Goal: Task Accomplishment & Management: Complete application form

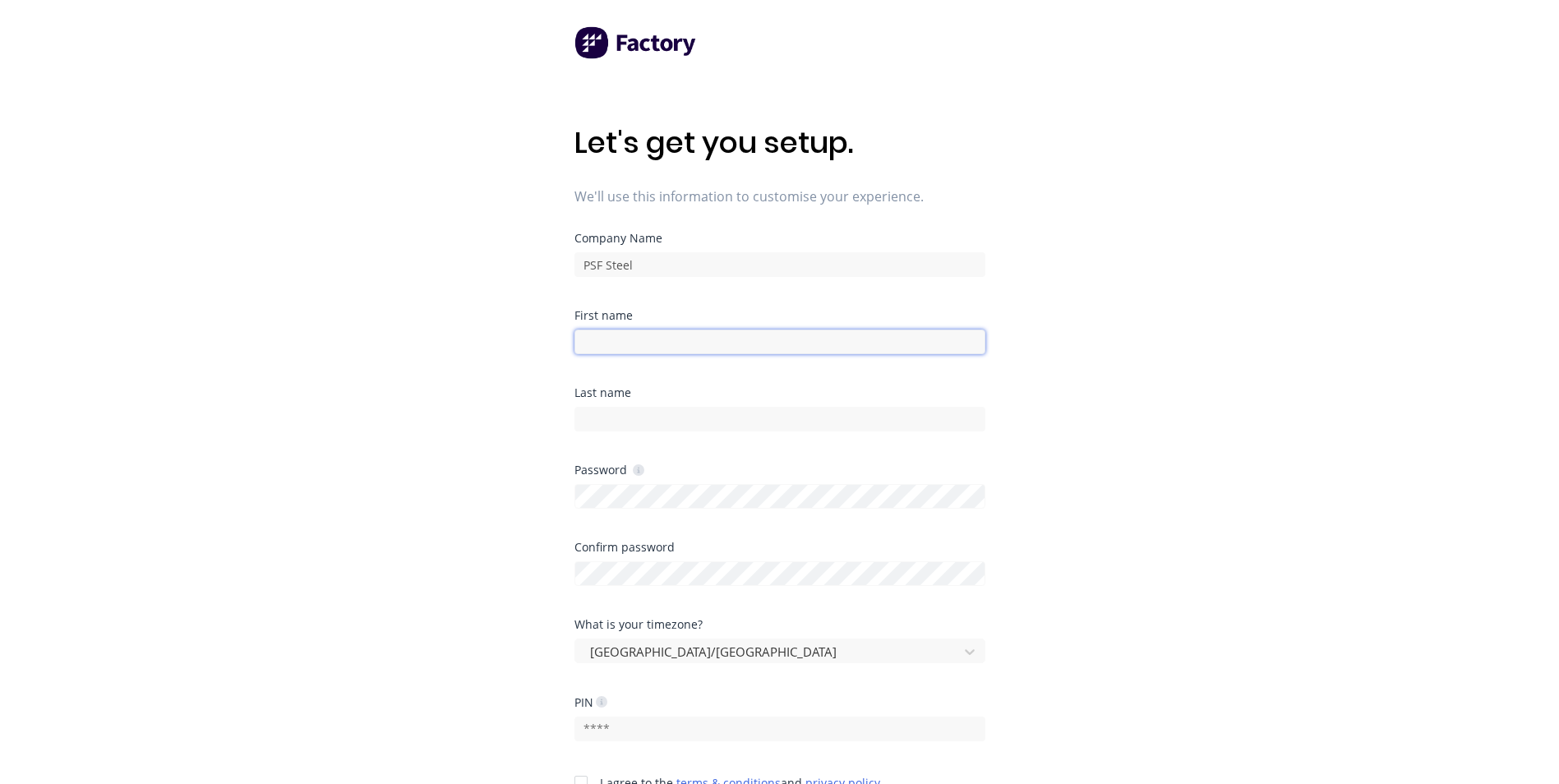
click at [662, 344] on input at bounding box center [780, 341] width 411 height 24
type input "[PERSON_NAME]"
click at [663, 420] on input at bounding box center [780, 418] width 411 height 24
type input "[PERSON_NAME]"
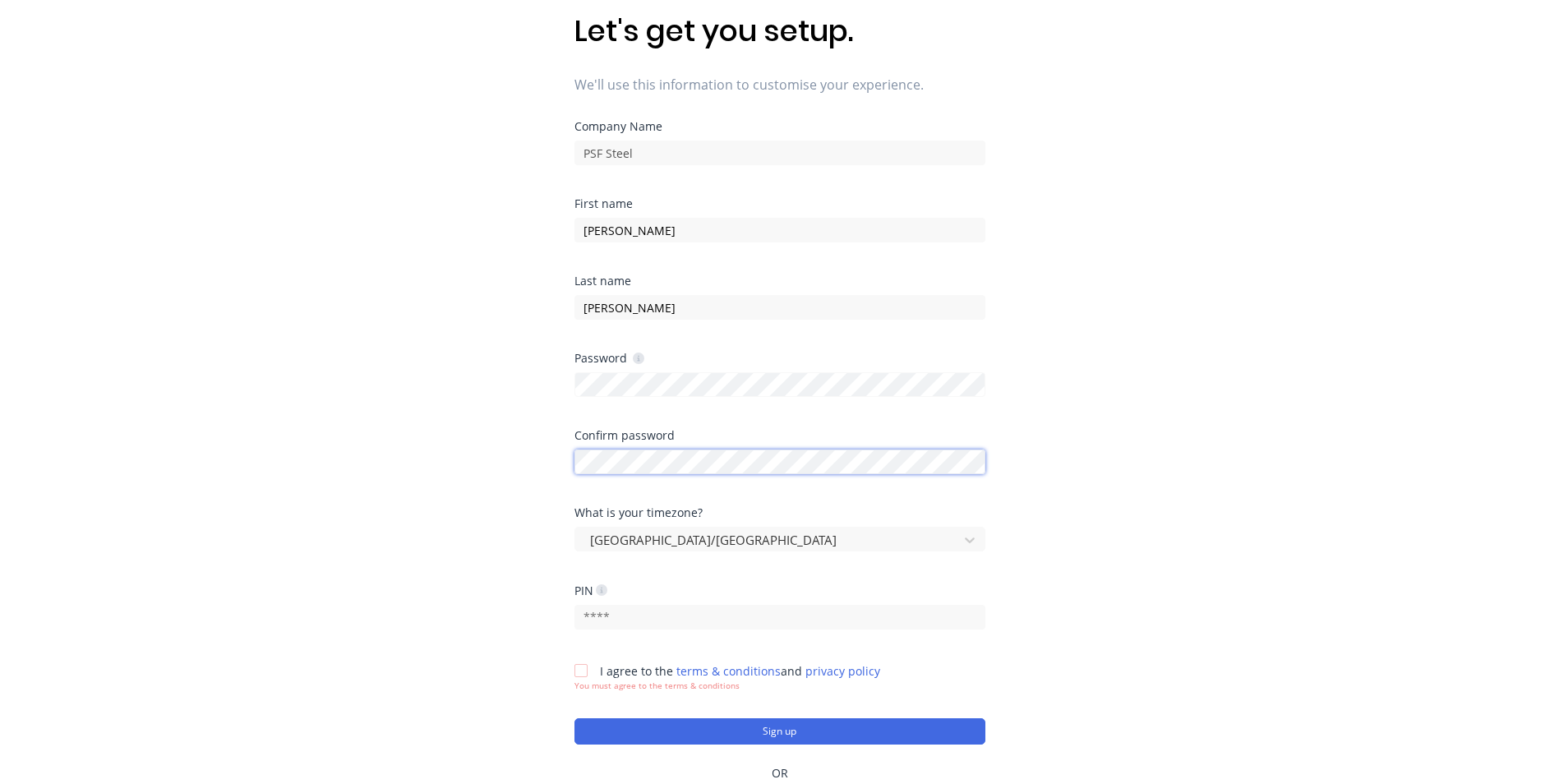
scroll to position [164, 0]
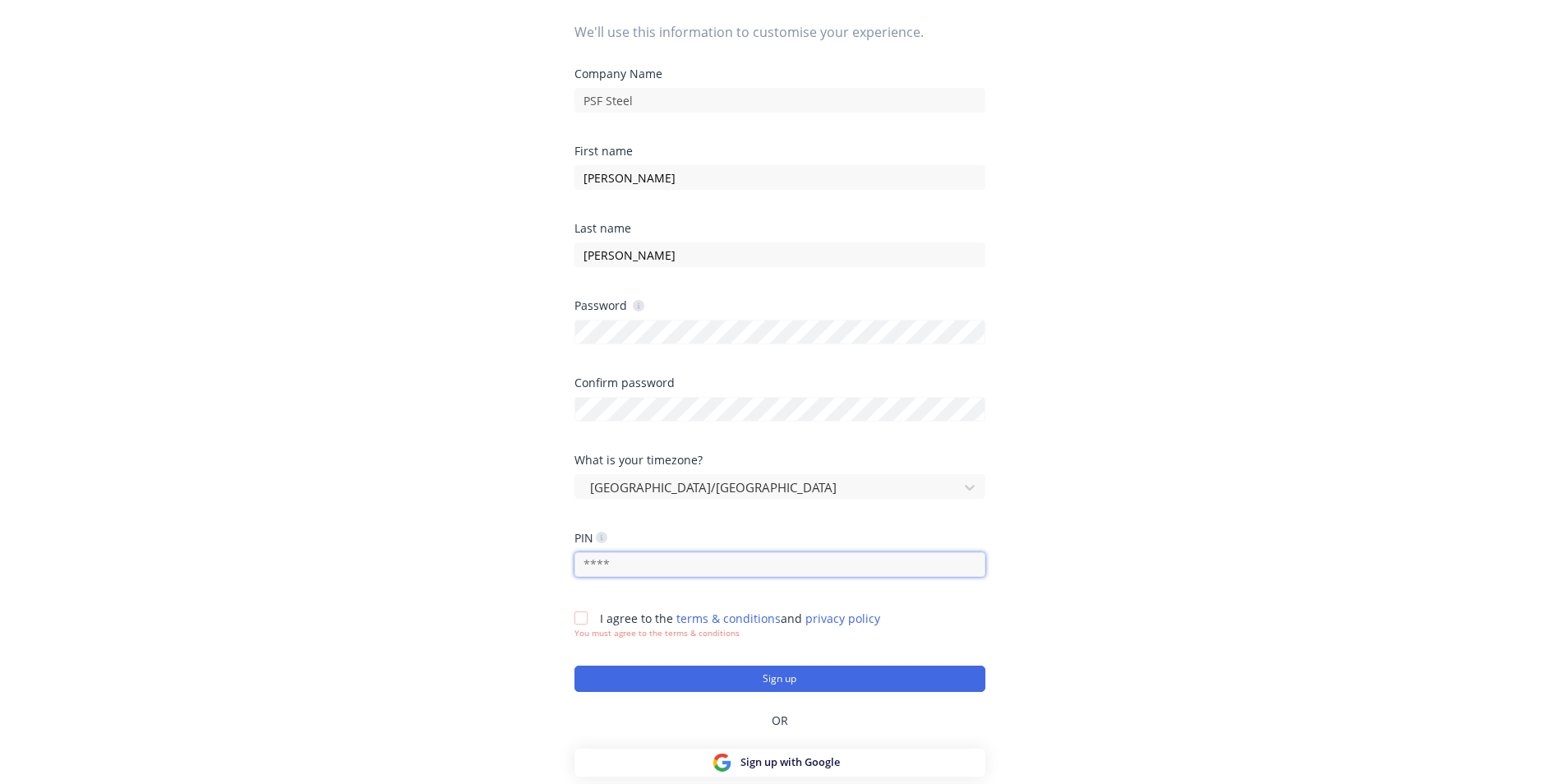
click at [622, 564] on input "text" at bounding box center [780, 564] width 411 height 24
type input "4220"
click at [576, 617] on div at bounding box center [581, 618] width 33 height 33
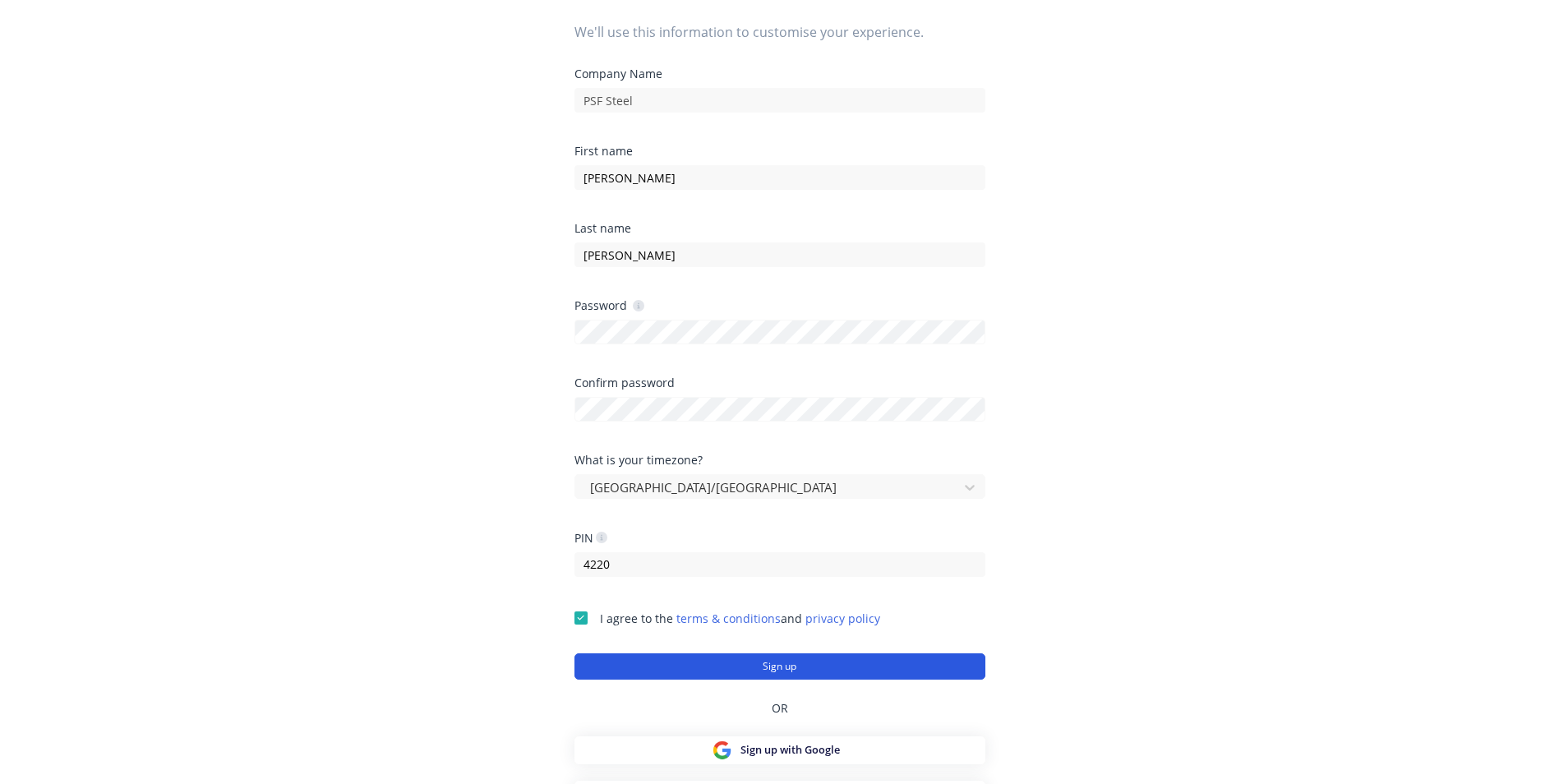
click at [767, 665] on button "Sign up" at bounding box center [780, 666] width 411 height 26
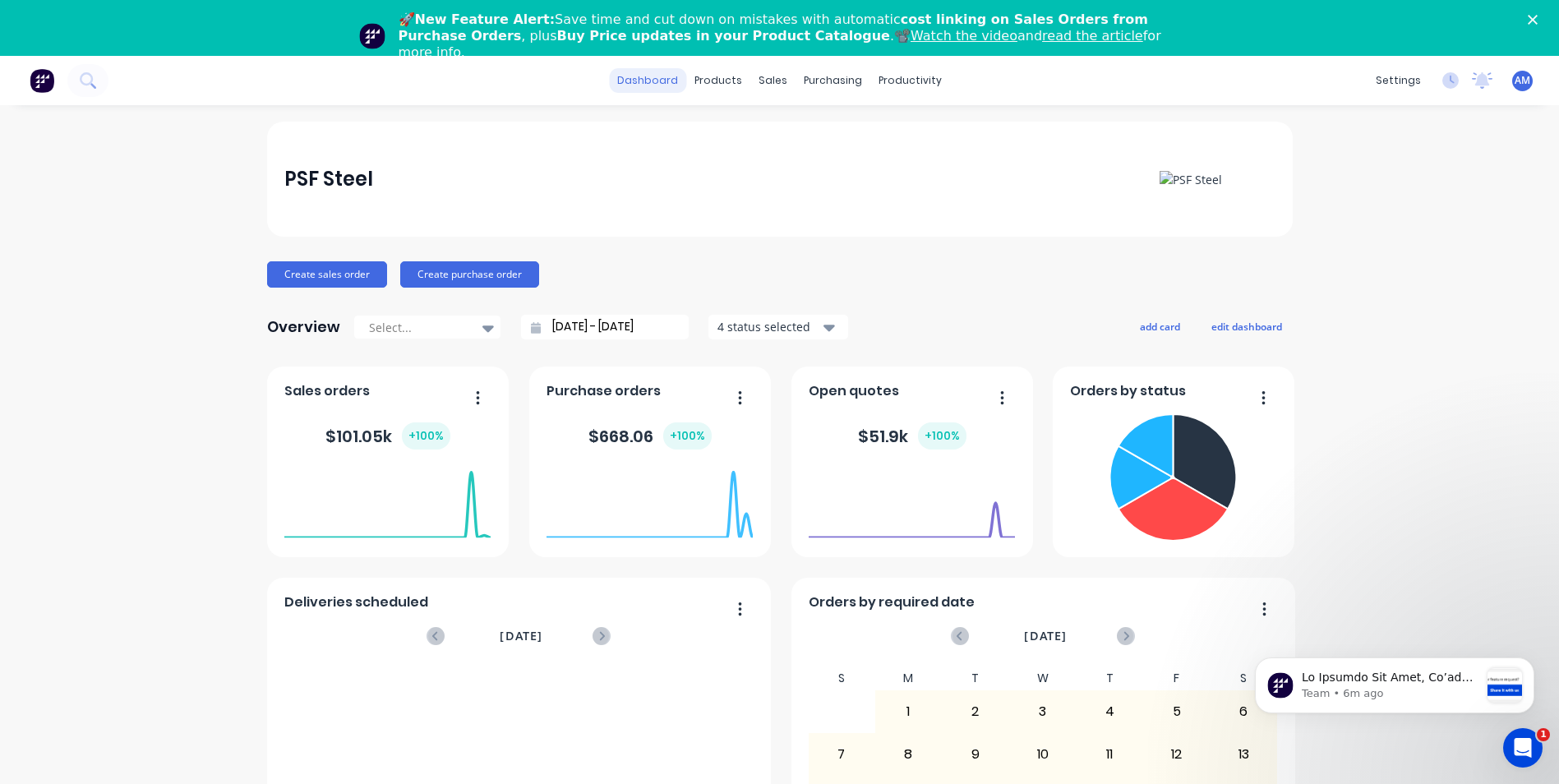
click at [651, 81] on link "dashboard" at bounding box center [647, 80] width 77 height 24
click at [721, 81] on div "products" at bounding box center [718, 80] width 64 height 24
click at [759, 139] on div "Product Catalogue" at bounding box center [785, 134] width 102 height 15
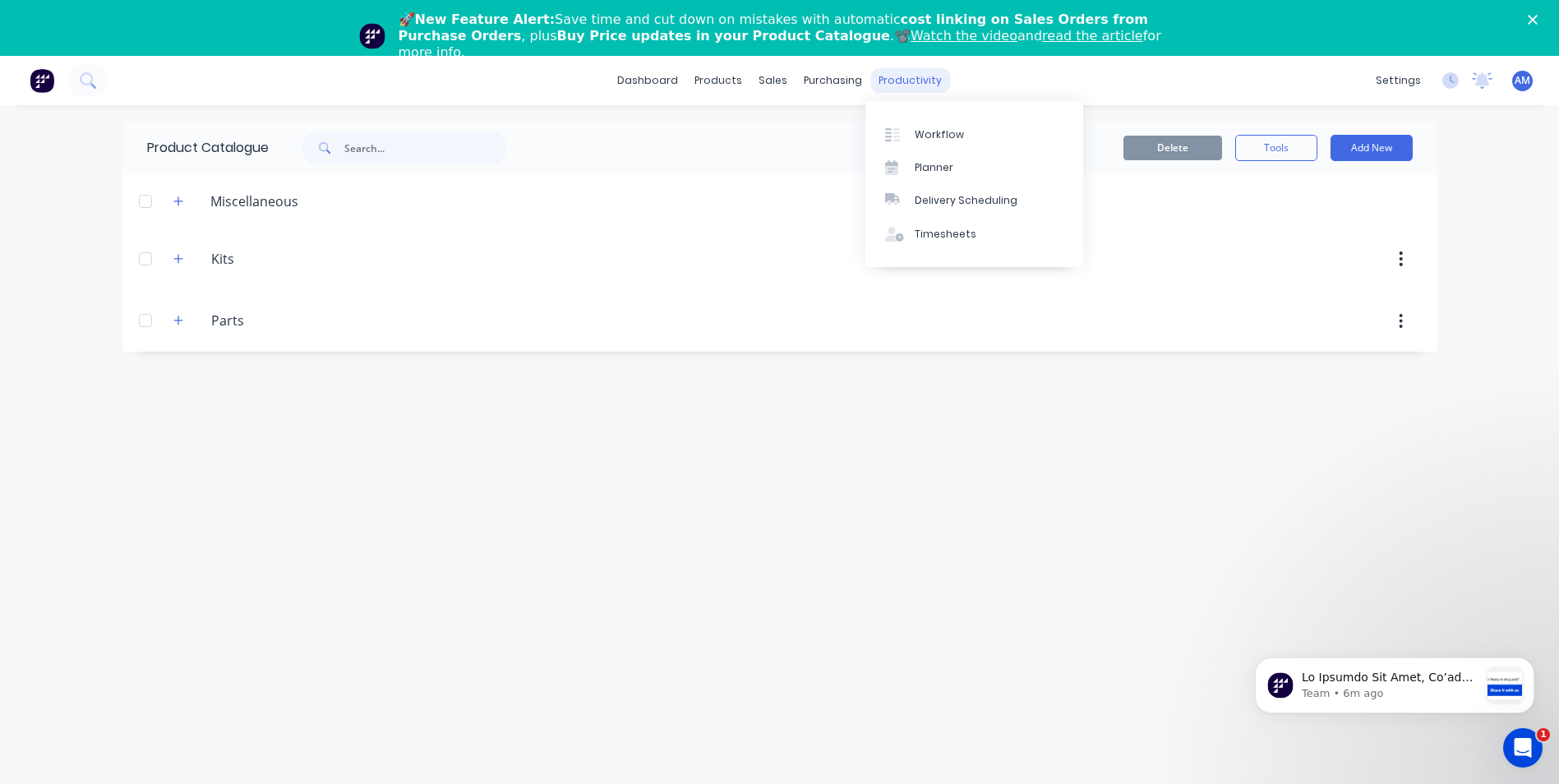
click at [897, 79] on div "productivity" at bounding box center [910, 80] width 80 height 24
click at [943, 237] on div "Timesheets" at bounding box center [946, 234] width 62 height 15
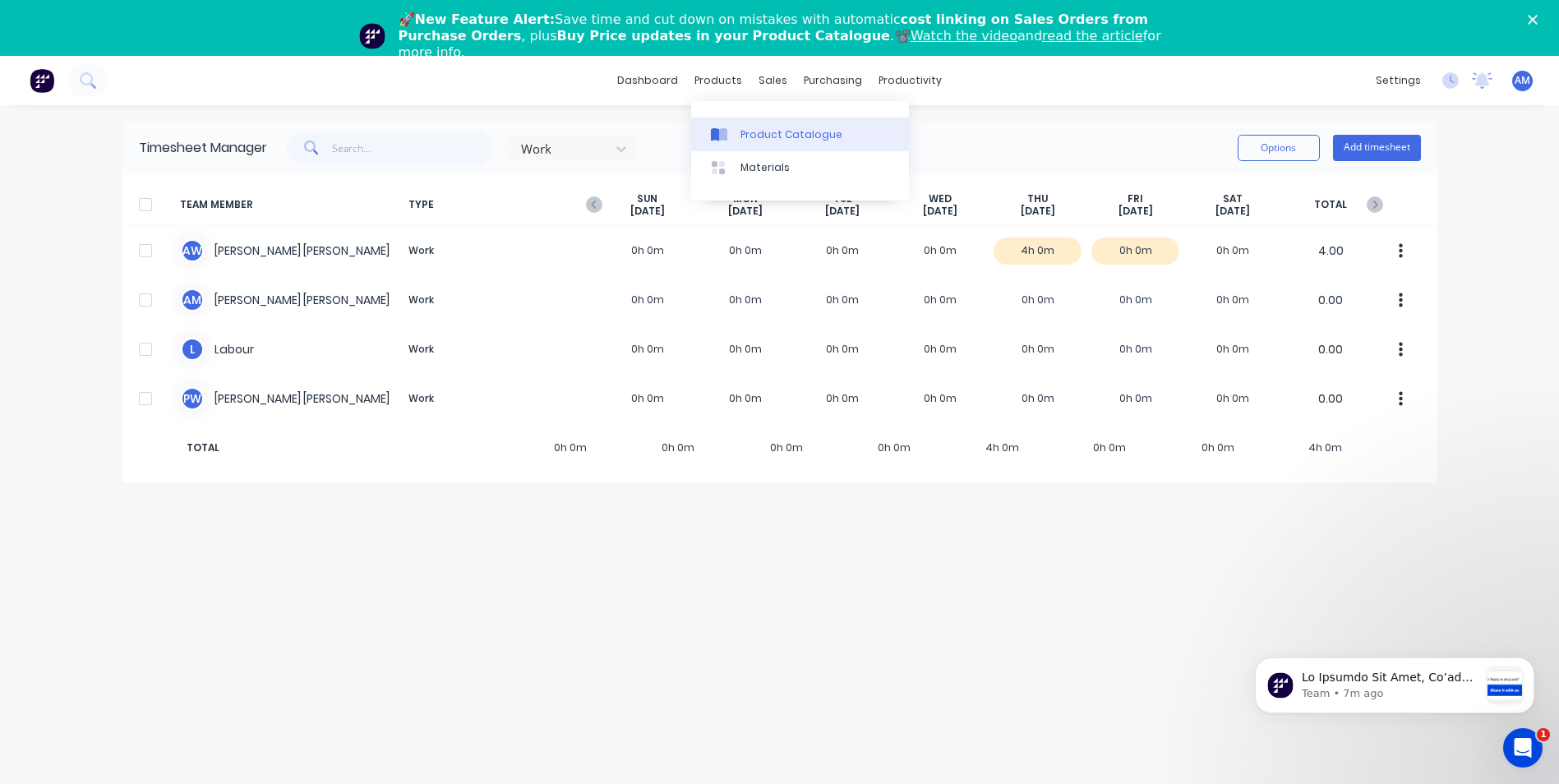
click at [764, 135] on div "Product Catalogue" at bounding box center [791, 134] width 102 height 15
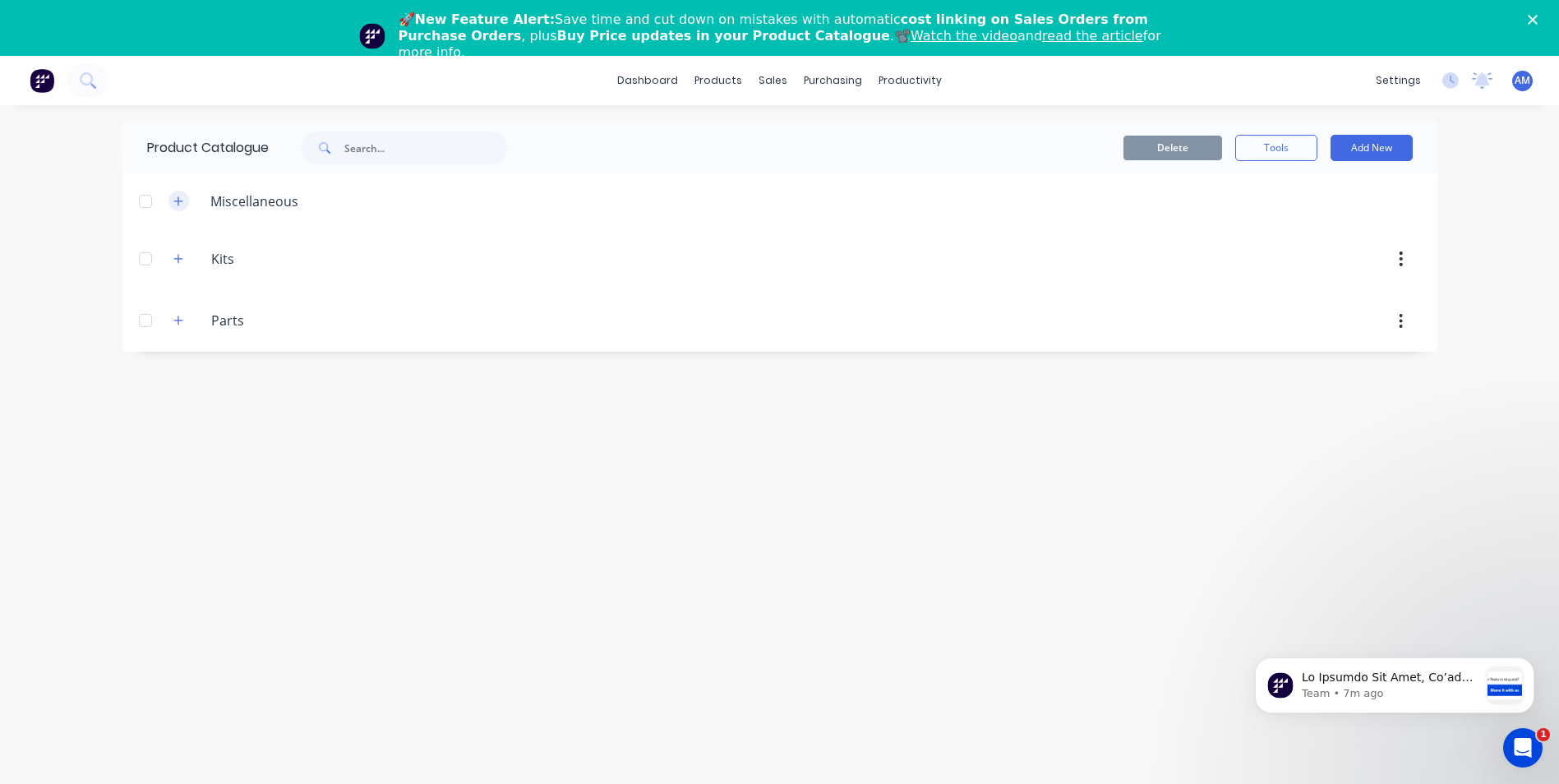
click at [185, 203] on button "button" at bounding box center [179, 201] width 21 height 21
click at [1288, 152] on button "Tools" at bounding box center [1276, 148] width 83 height 26
click at [1363, 148] on button "Add New" at bounding box center [1372, 148] width 83 height 26
click at [1299, 192] on div "Category" at bounding box center [1334, 191] width 126 height 24
type input "Project"
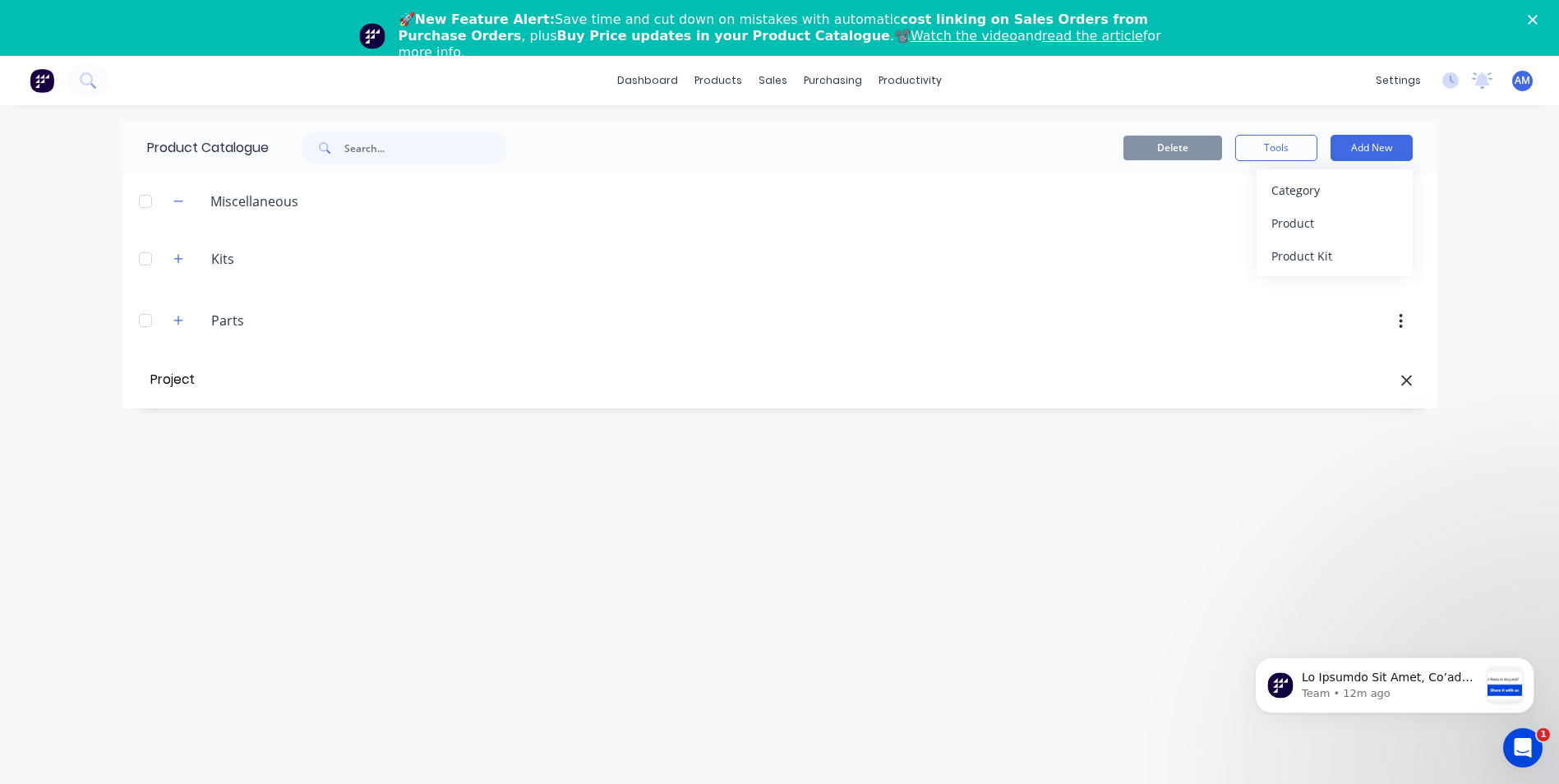
click at [1209, 454] on div "Product Catalogue Delete Tools Add New Category Product Product Kit Miscellaneo…" at bounding box center [780, 473] width 1315 height 702
click at [1407, 380] on icon at bounding box center [1407, 380] width 11 height 11
click at [642, 91] on link "dashboard" at bounding box center [647, 80] width 77 height 24
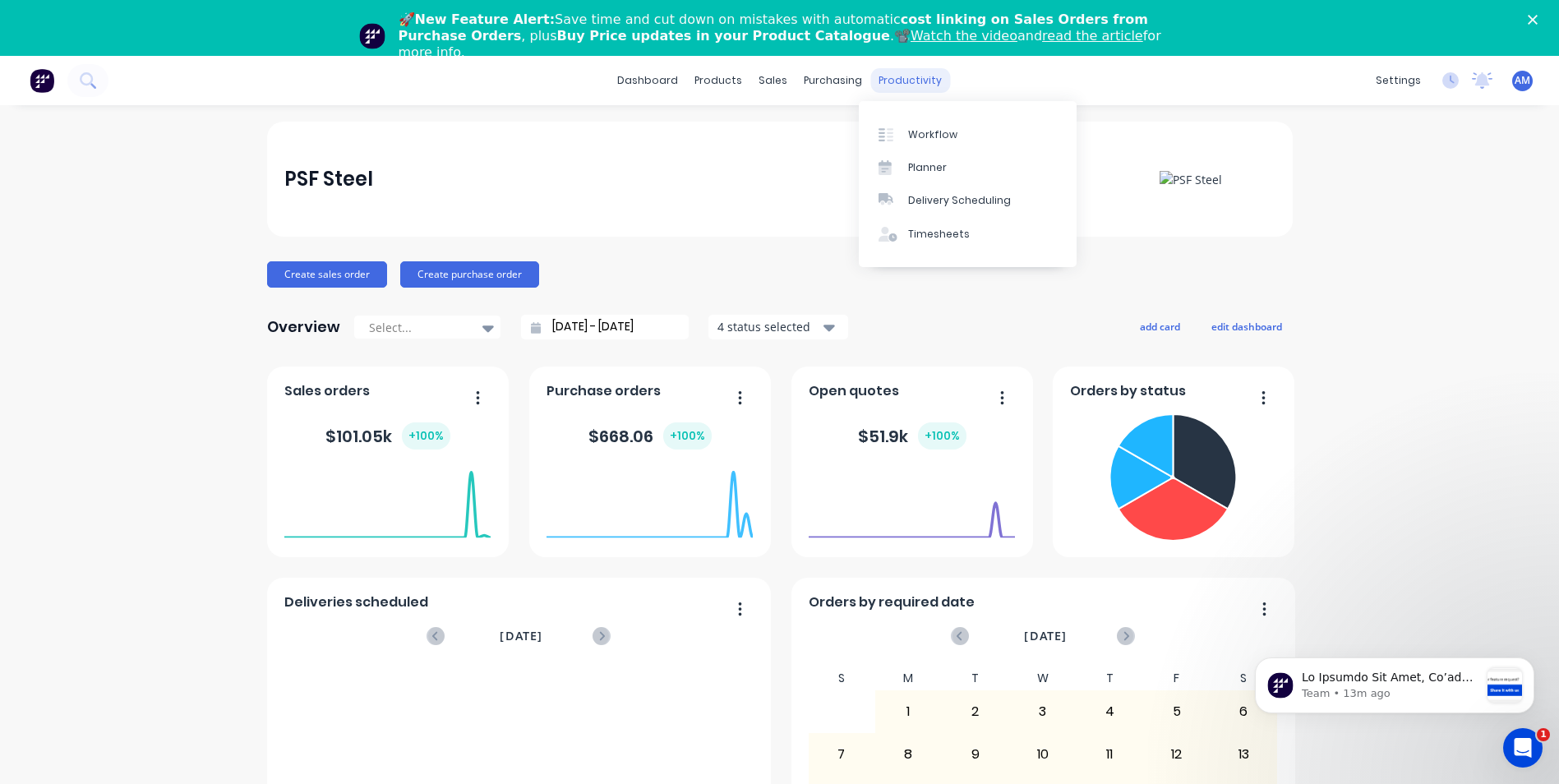
click at [895, 80] on div "productivity" at bounding box center [910, 80] width 80 height 24
click at [894, 83] on div "productivity" at bounding box center [910, 80] width 80 height 24
click at [921, 132] on div "Workflow" at bounding box center [933, 134] width 49 height 15
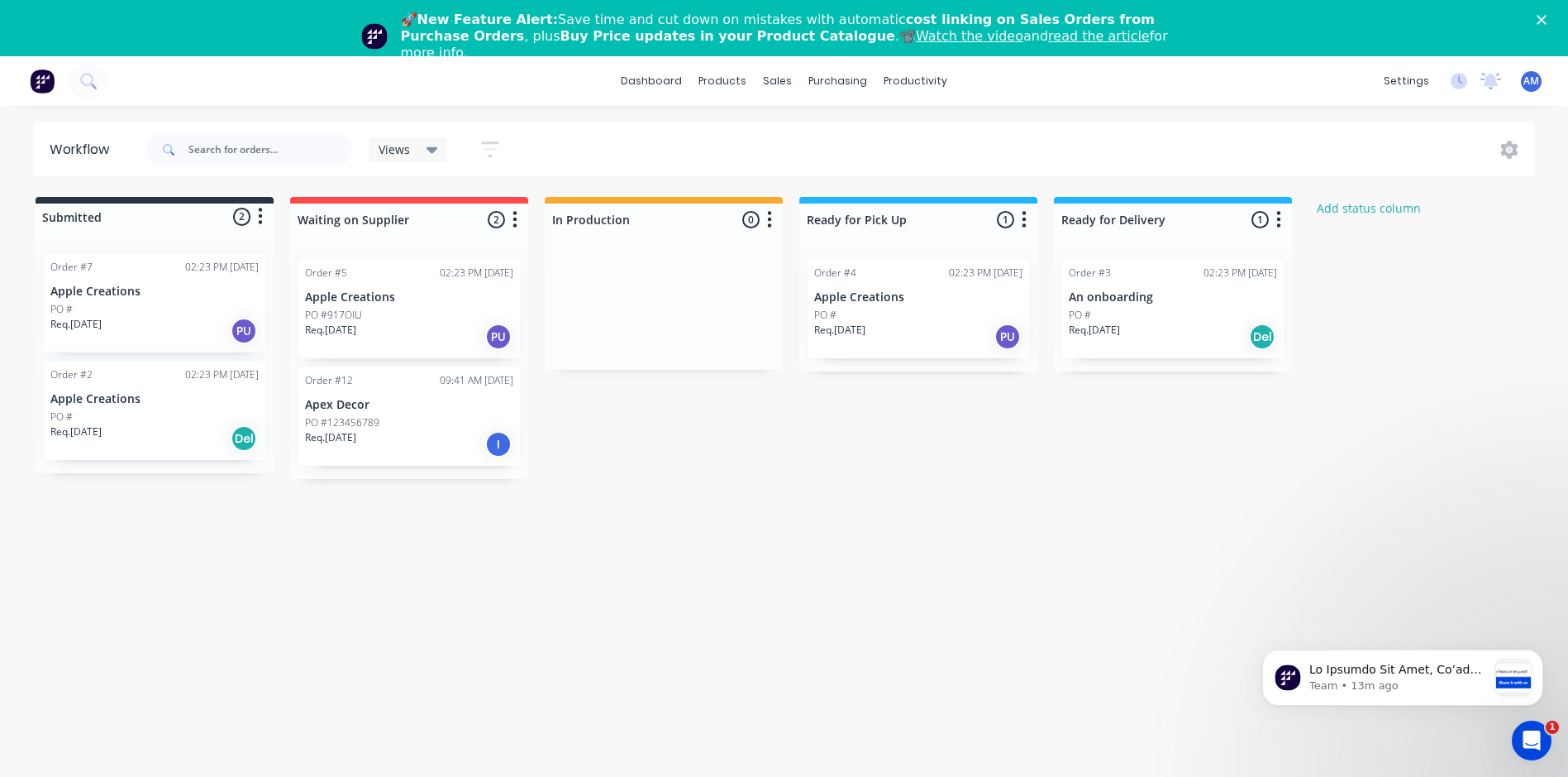
click at [428, 149] on icon at bounding box center [432, 150] width 12 height 6
click at [490, 146] on icon "button" at bounding box center [490, 149] width 18 height 21
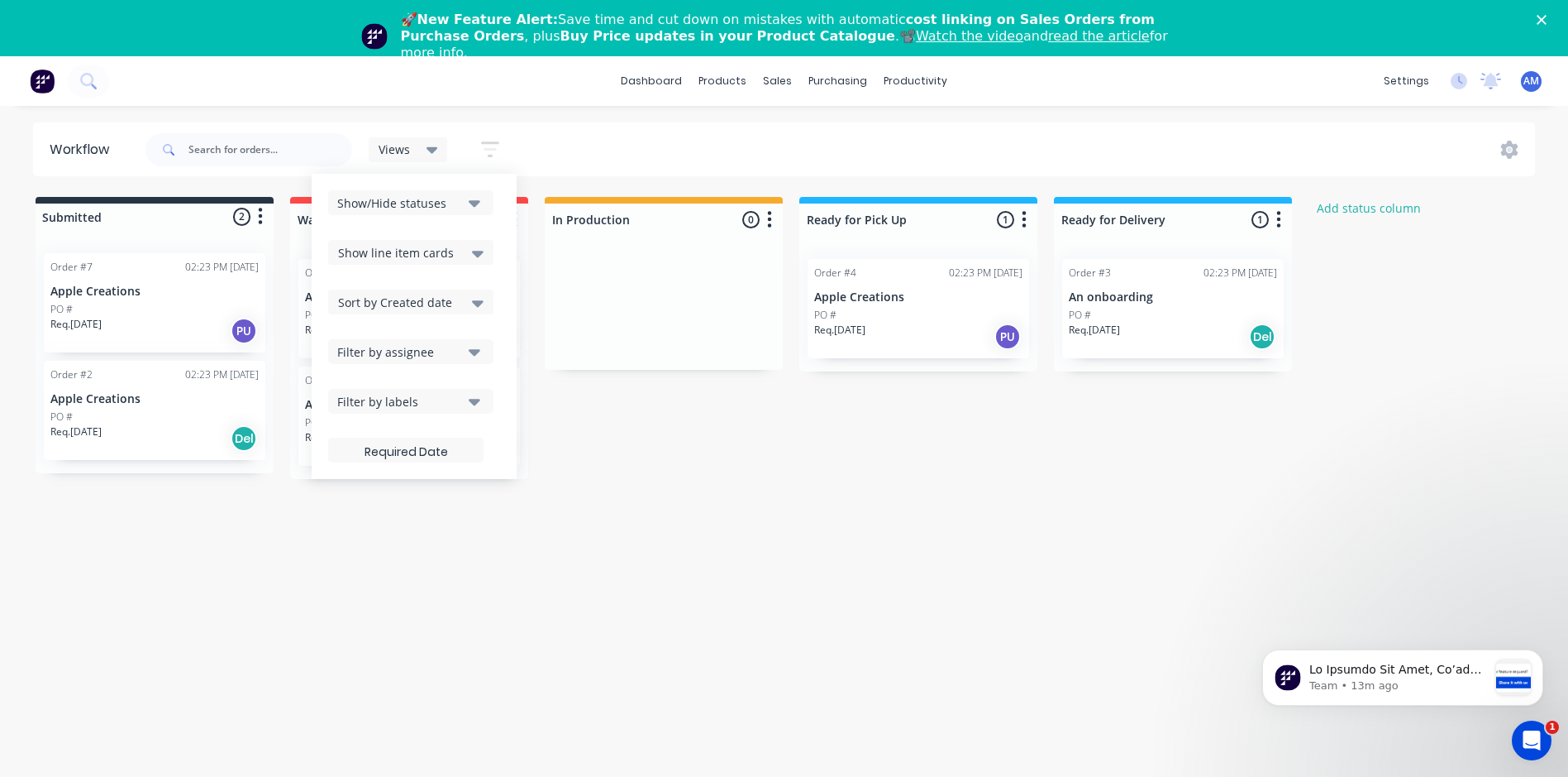
click at [795, 535] on div "Workflow Views Save new view None (Default) edit Show/Hide statuses Show line i…" at bounding box center [784, 461] width 1568 height 677
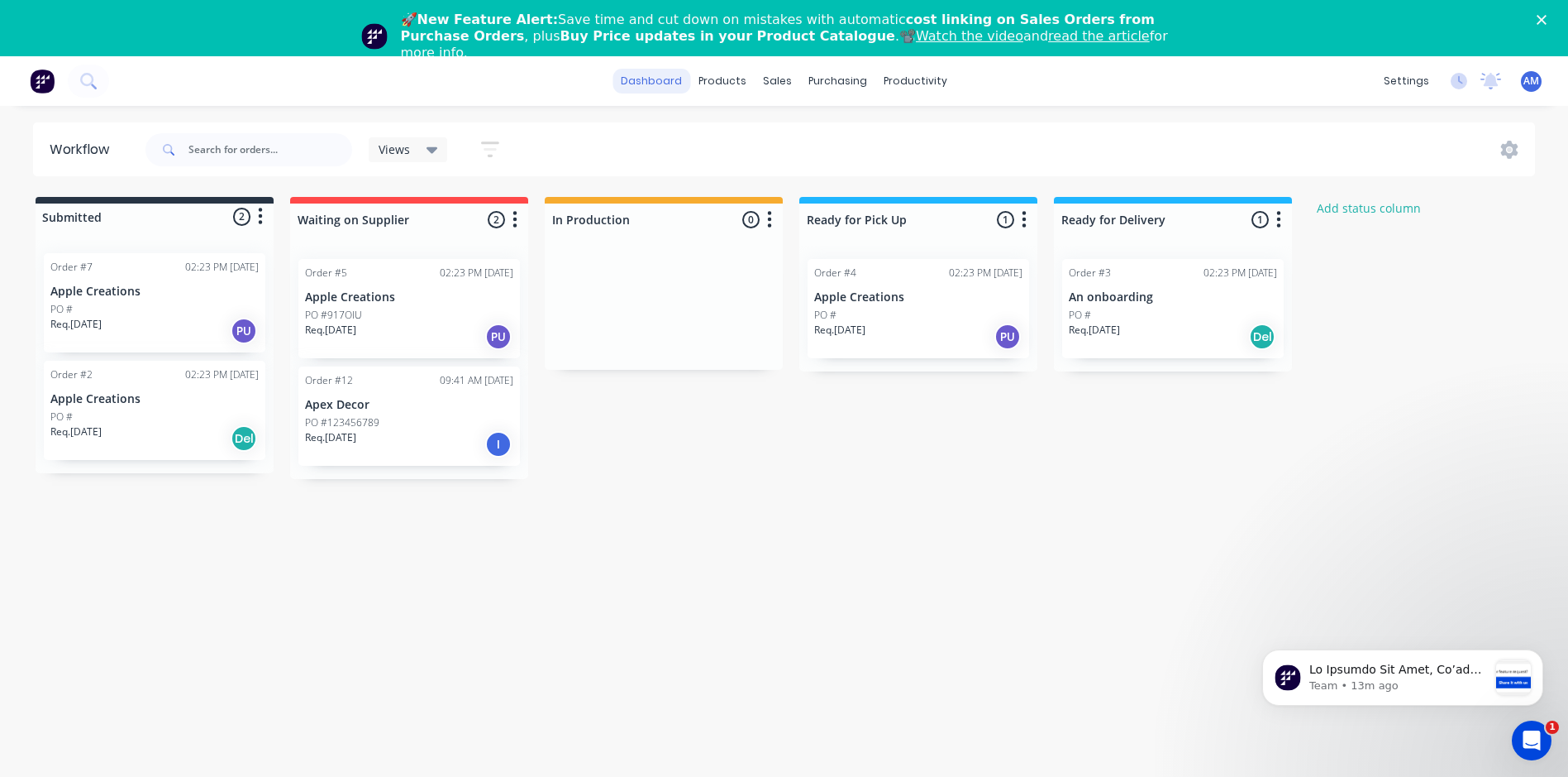
click at [670, 86] on link "dashboard" at bounding box center [651, 80] width 78 height 25
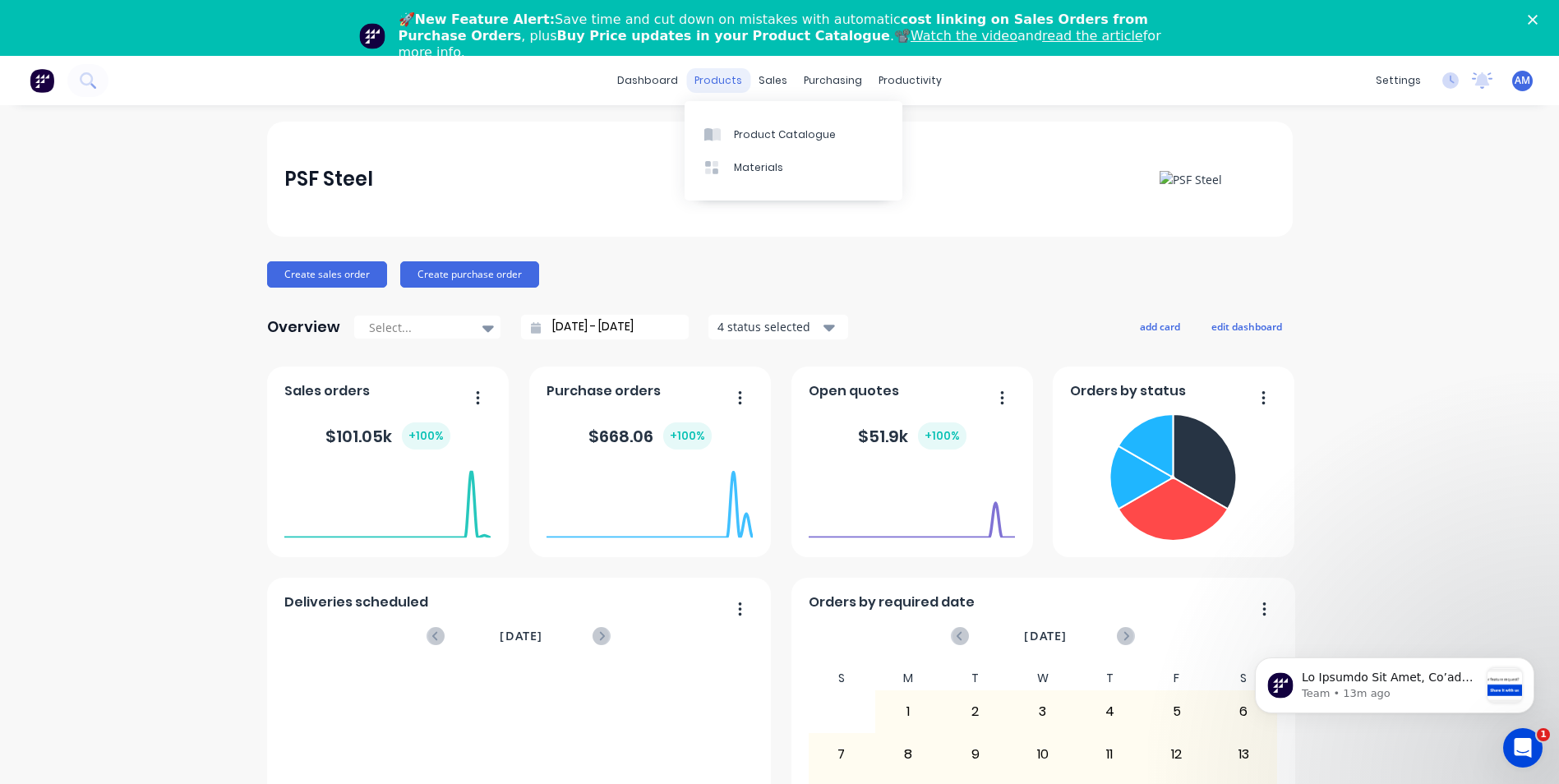
click at [717, 80] on div "products" at bounding box center [718, 80] width 64 height 24
click at [748, 158] on link "Materials" at bounding box center [794, 168] width 218 height 33
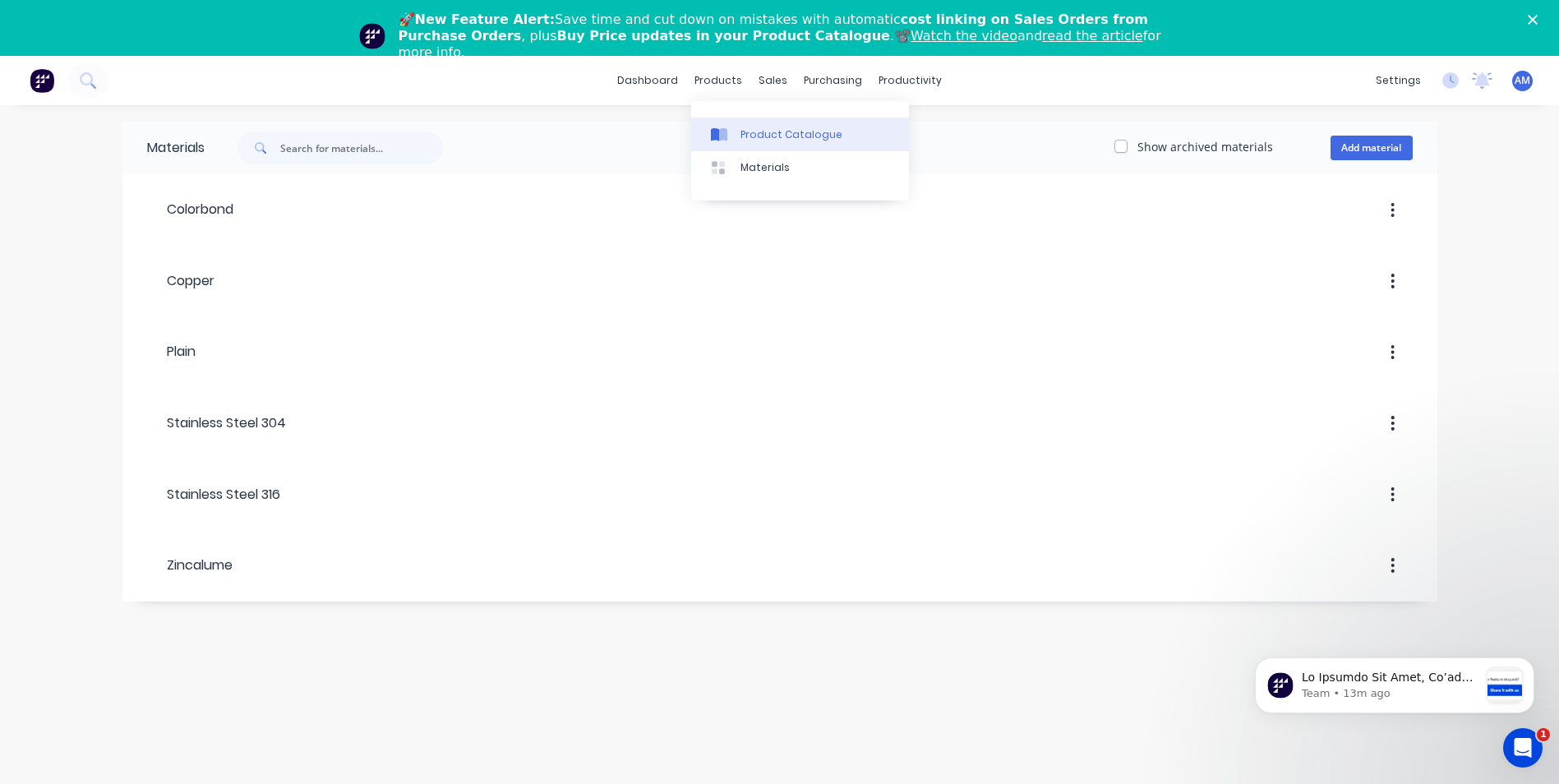
click at [781, 141] on div "Product Catalogue" at bounding box center [791, 134] width 102 height 15
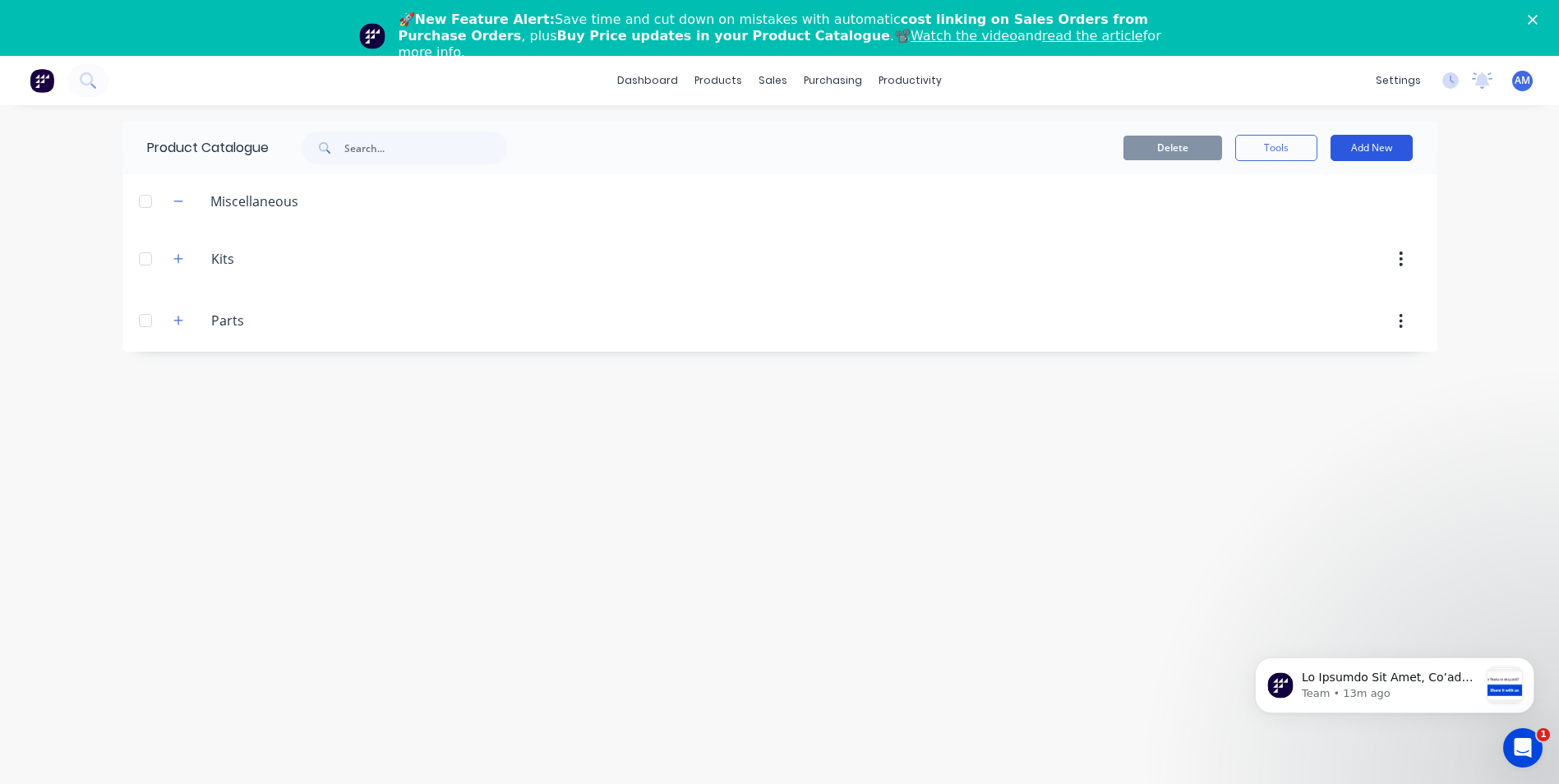
click at [1368, 158] on button "Add New" at bounding box center [1372, 148] width 83 height 26
click at [1305, 224] on div "Product" at bounding box center [1334, 223] width 126 height 24
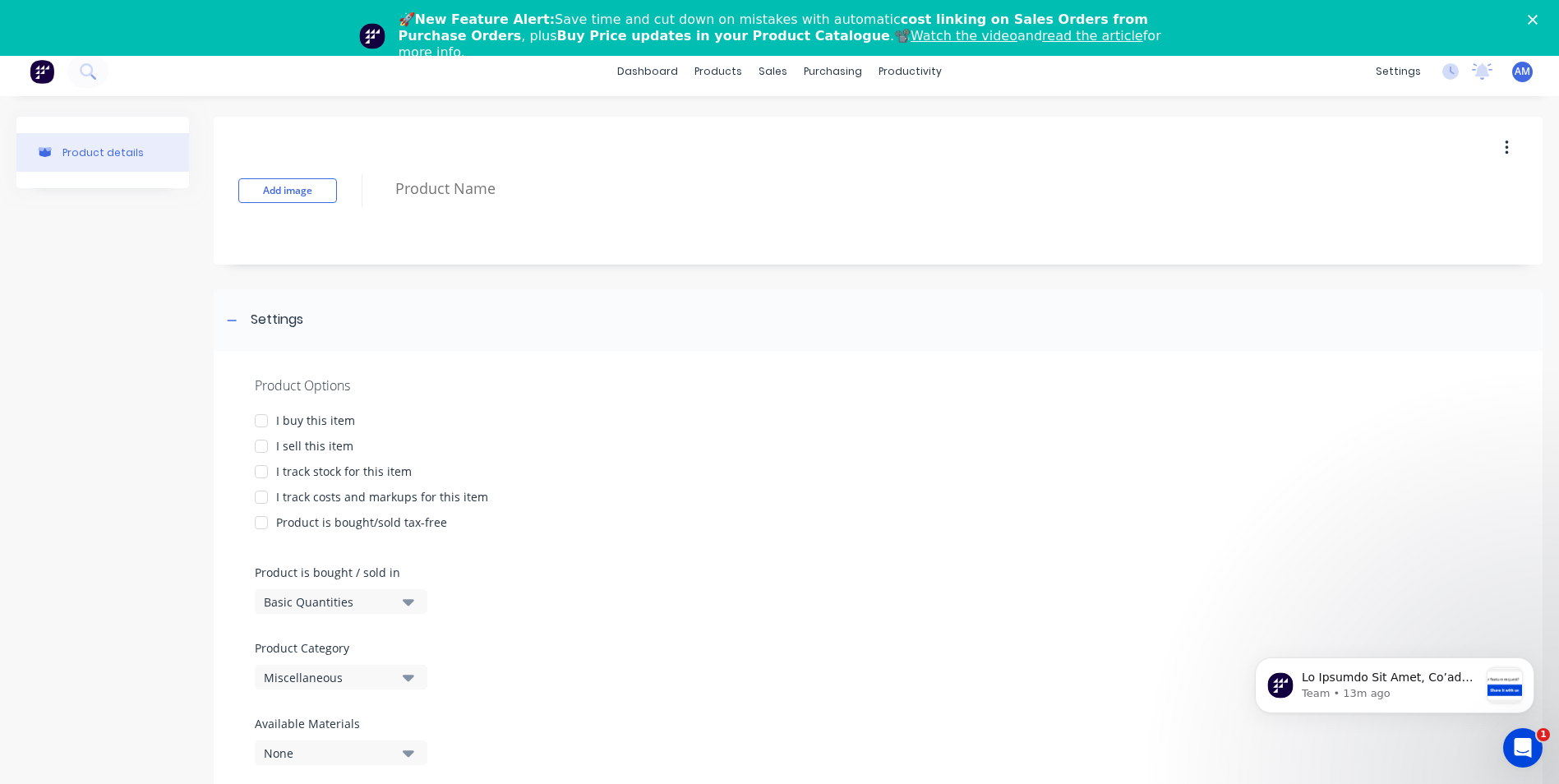
scroll to position [56, 0]
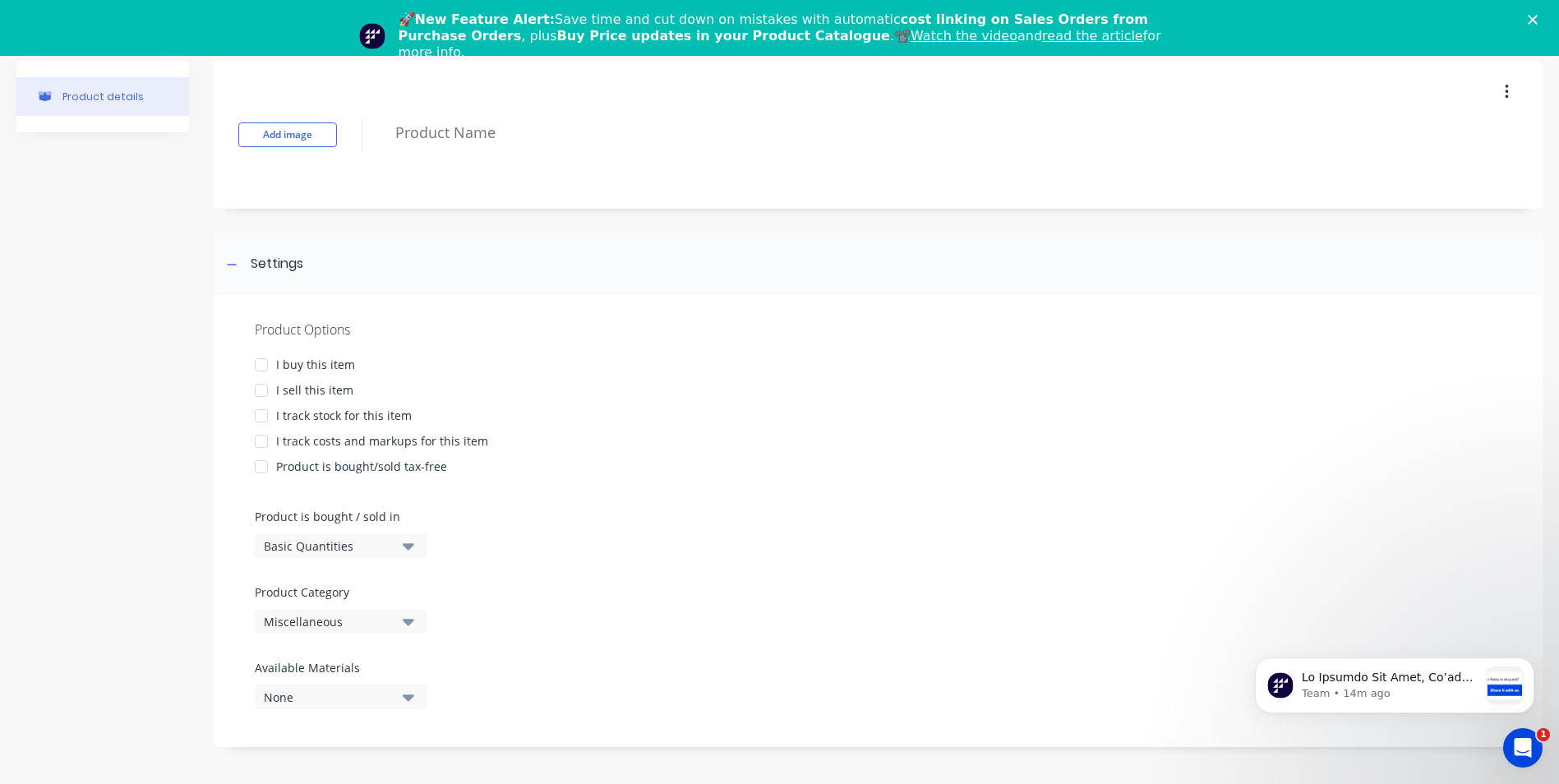
click at [1538, 18] on polygon "Close" at bounding box center [1533, 19] width 10 height 10
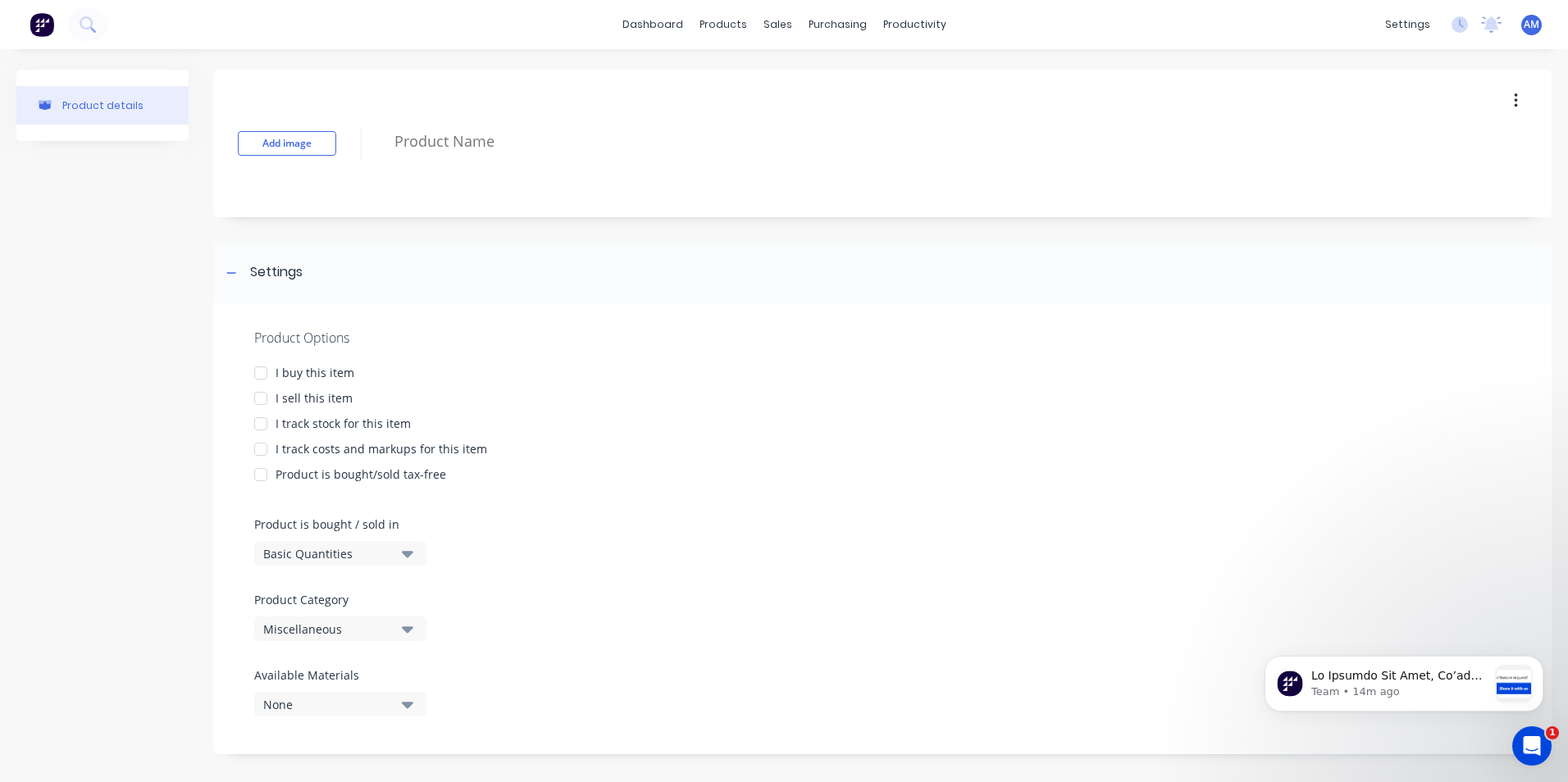
scroll to position [9, 0]
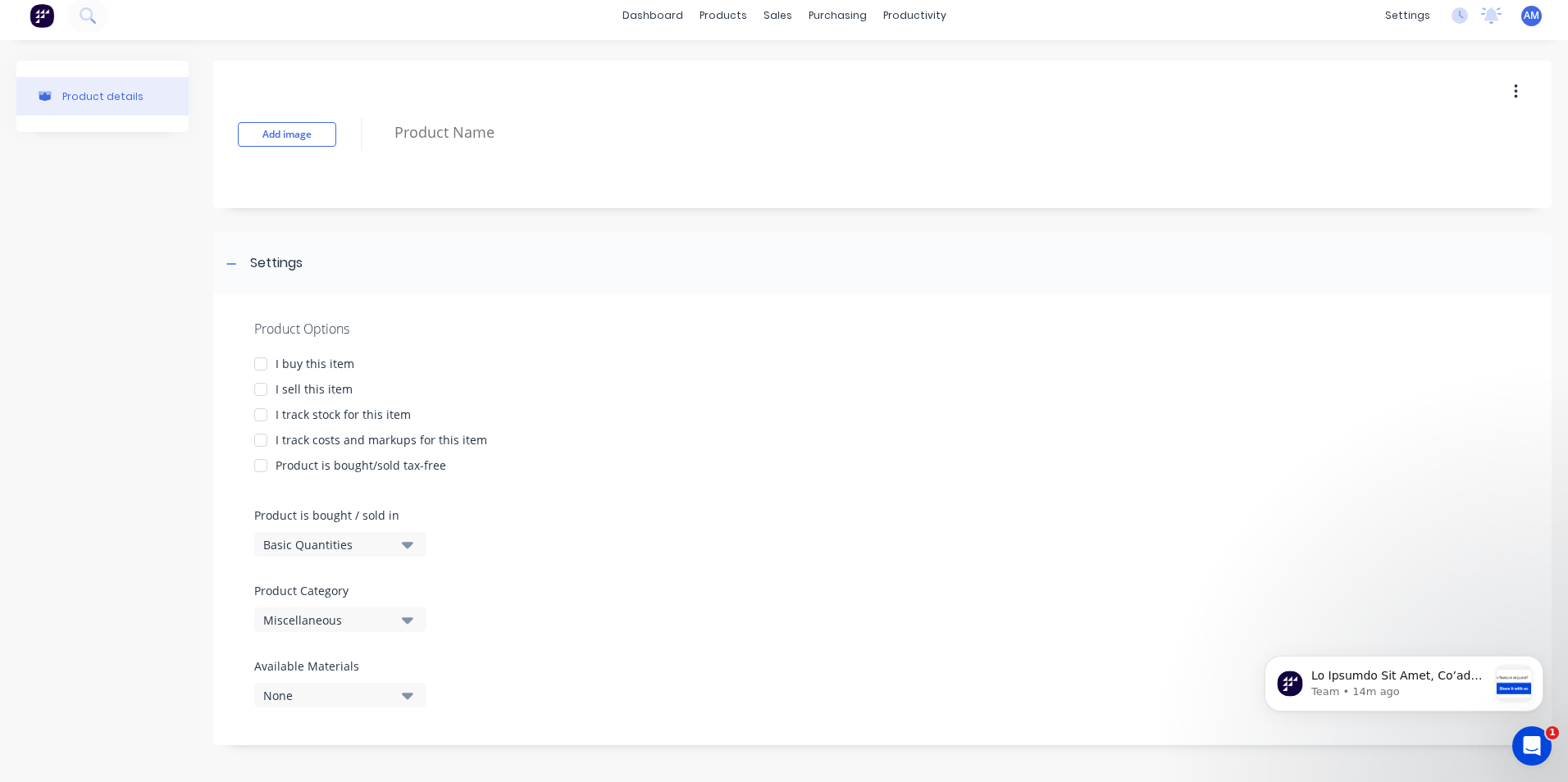
click at [37, 14] on img at bounding box center [42, 15] width 24 height 24
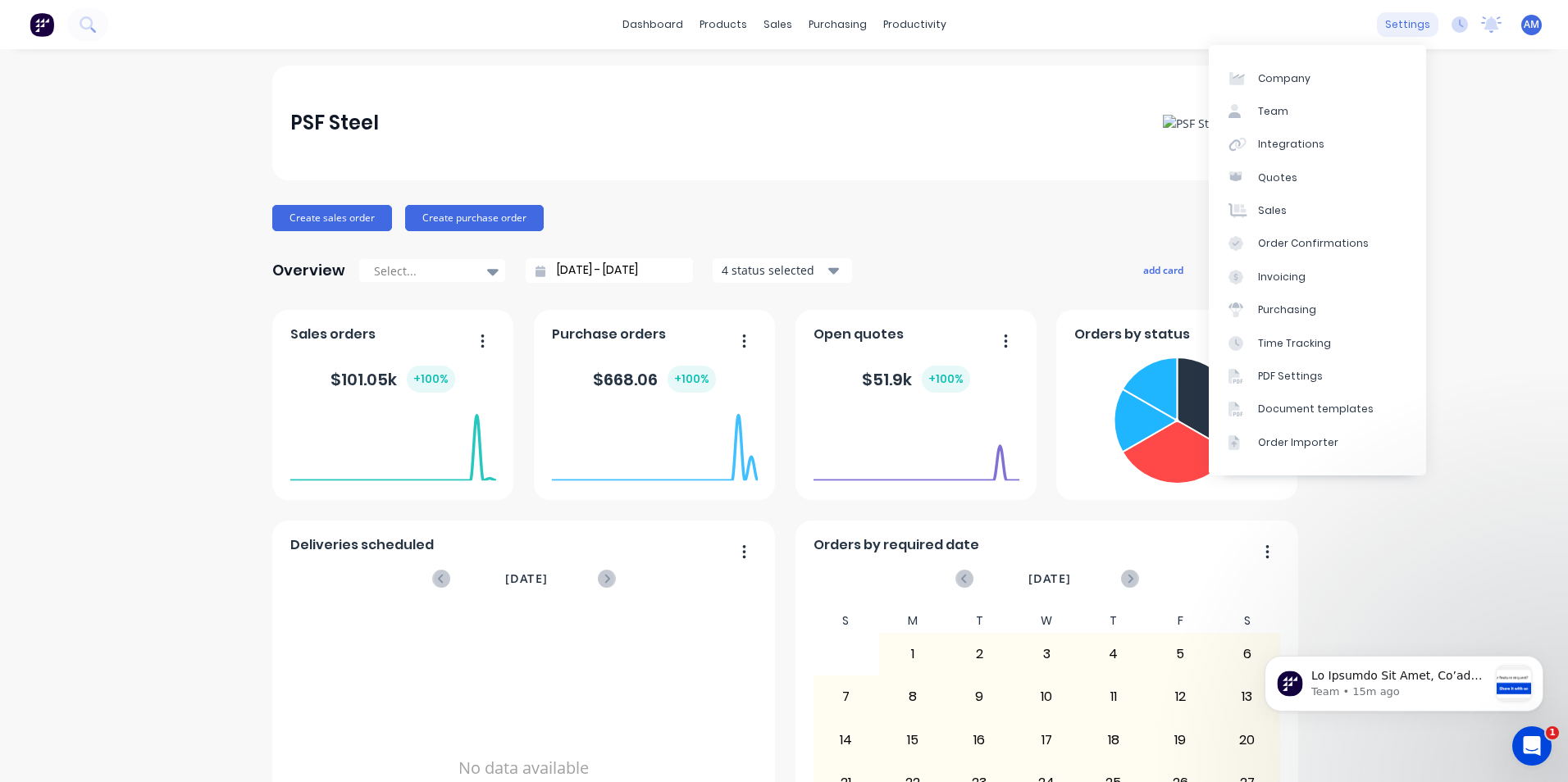
click at [1391, 29] on div "settings" at bounding box center [1408, 24] width 62 height 24
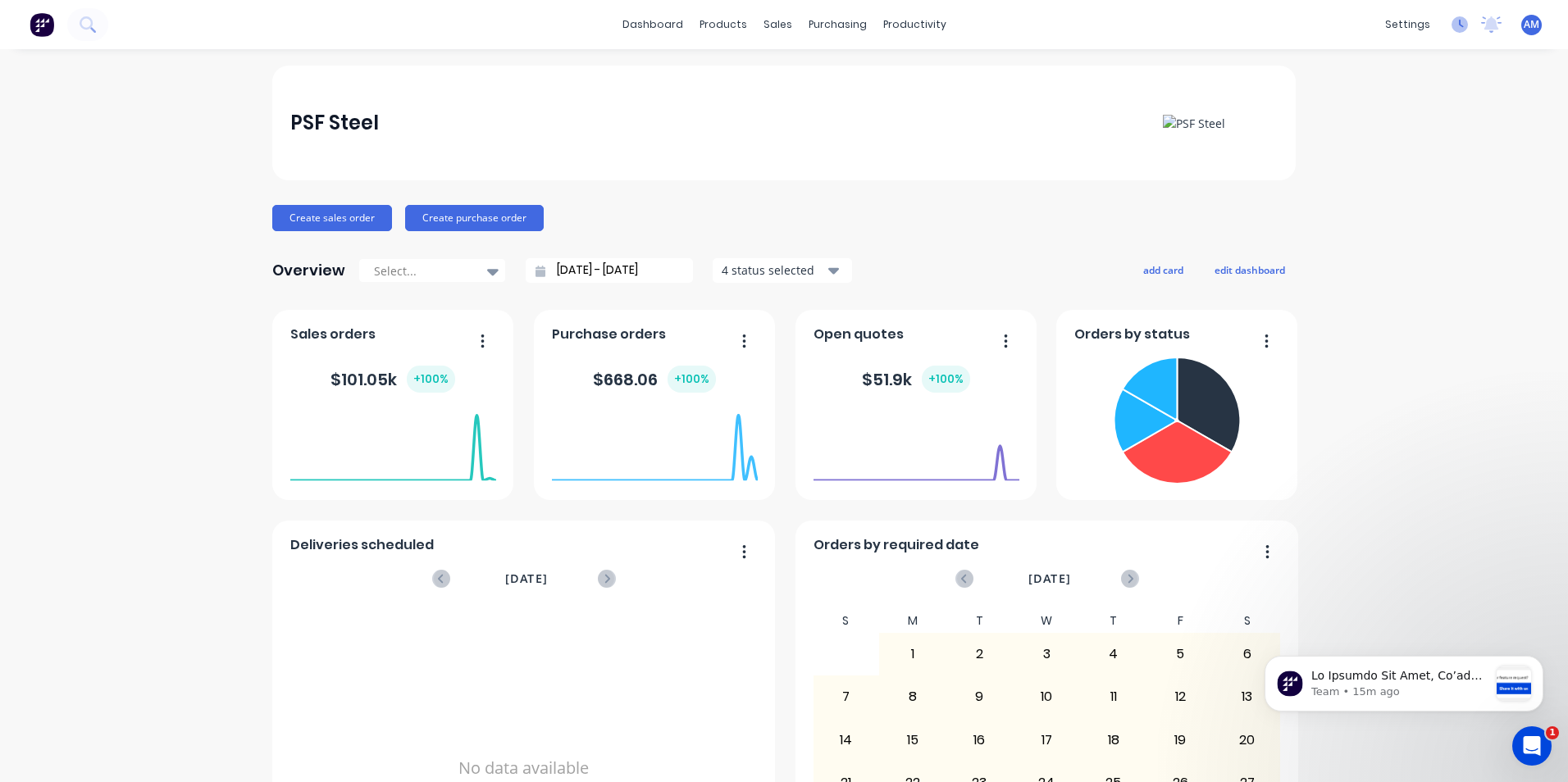
click at [1452, 24] on icon at bounding box center [1459, 24] width 16 height 16
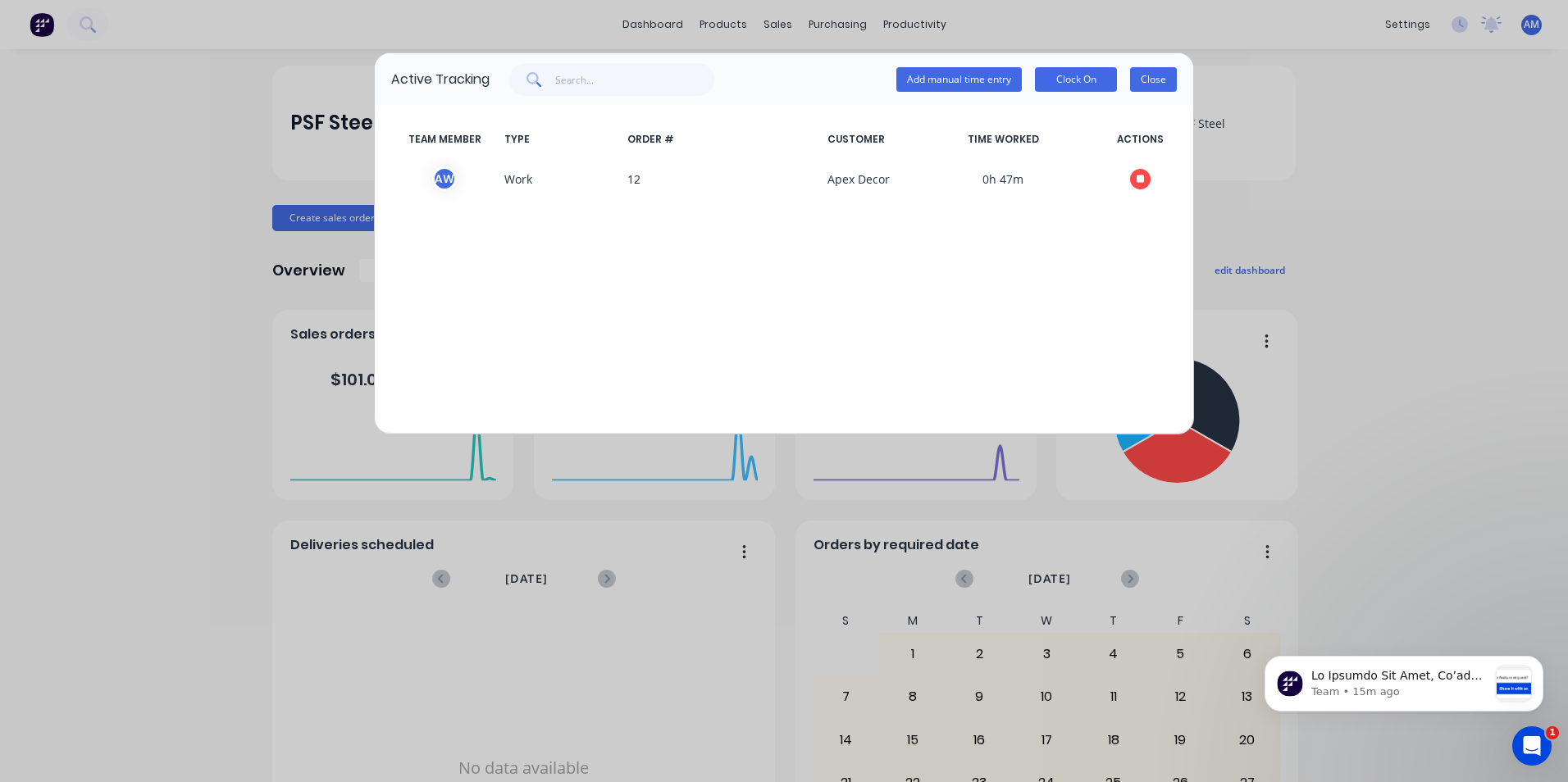
click at [1150, 81] on button "Close" at bounding box center [1153, 79] width 47 height 24
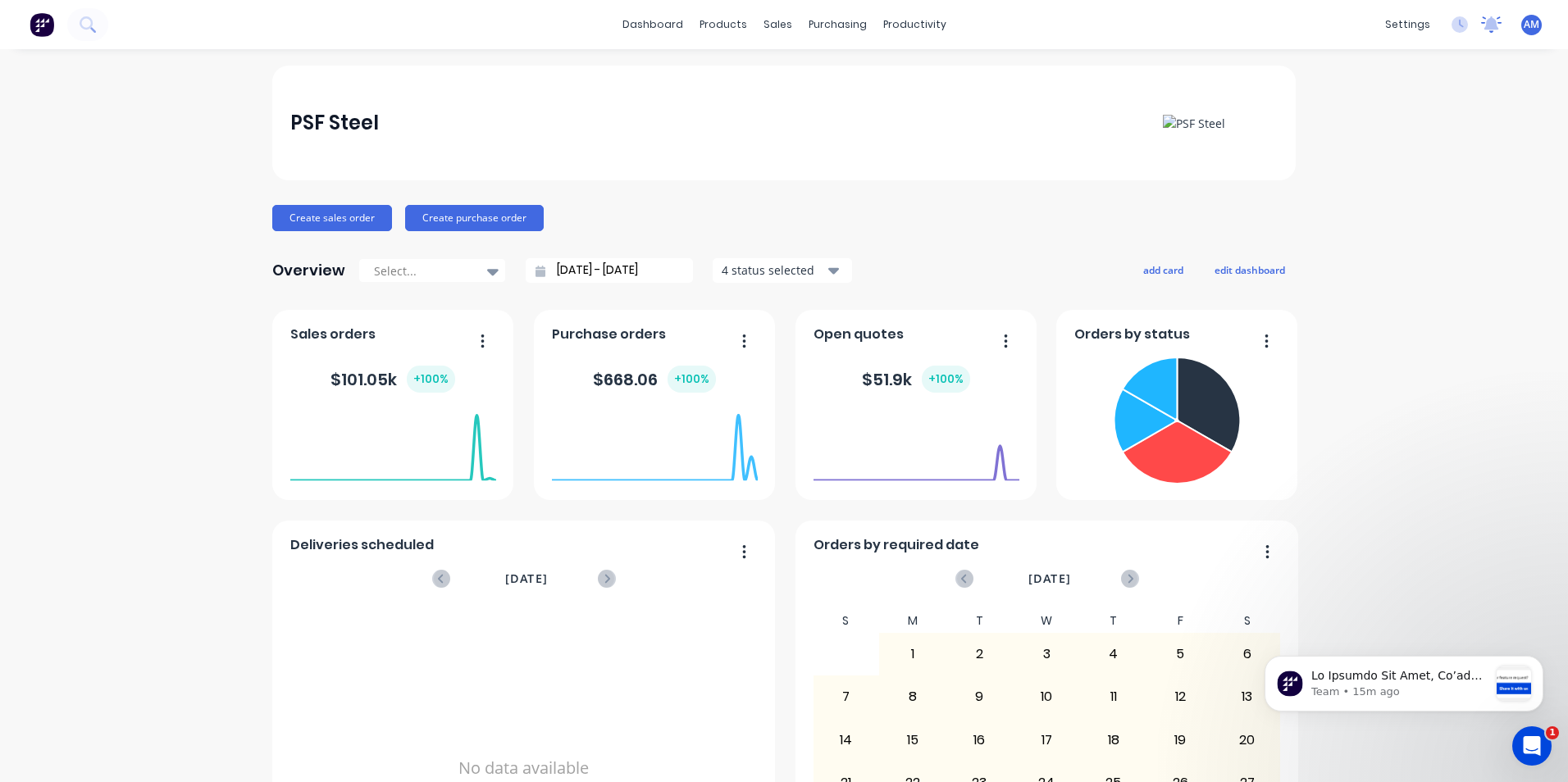
click at [1485, 27] on icon at bounding box center [1492, 23] width 14 height 13
click at [1524, 31] on span "AM" at bounding box center [1531, 24] width 15 height 14
click at [1142, 196] on div "PSF Steel Create sales order Create purchase order Overview Select... 26/08/25 …" at bounding box center [784, 493] width 1023 height 856
